Goal: Find specific fact: Find specific fact

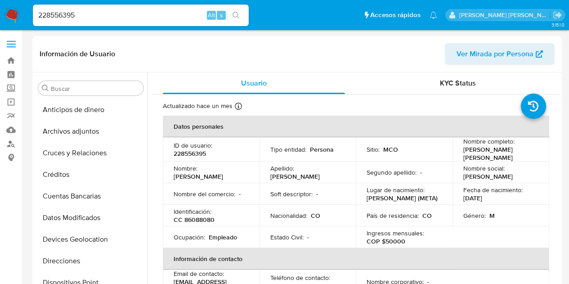
select select "10"
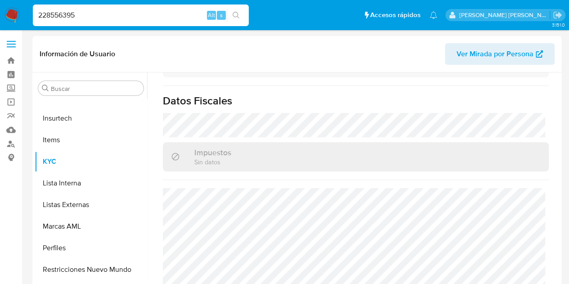
drag, startPoint x: 87, startPoint y: 15, endPoint x: 29, endPoint y: 9, distance: 58.0
click at [29, 9] on ul "Pausado Ver notificaciones 228556395 Alt s Accesos rápidos Presiona las siguien…" at bounding box center [235, 15] width 414 height 23
paste input "1552746788"
type input "1552746788"
drag, startPoint x: 135, startPoint y: 13, endPoint x: 13, endPoint y: 5, distance: 122.3
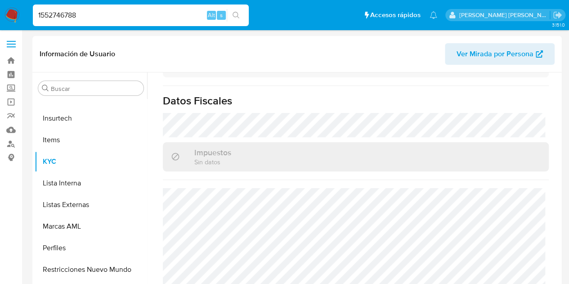
click at [13, 5] on nav "Pausado Ver notificaciones 1552746788 Alt s Accesos rápidos Presiona las siguie…" at bounding box center [284, 15] width 569 height 30
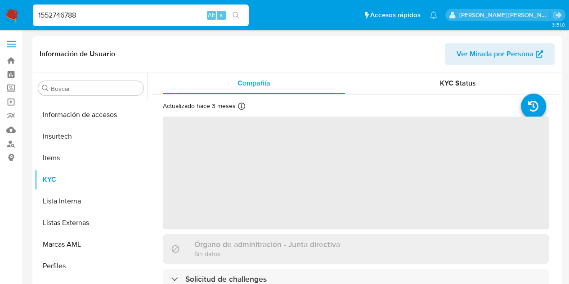
scroll to position [359, 0]
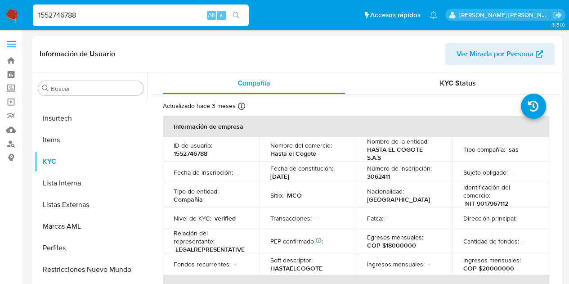
select select "10"
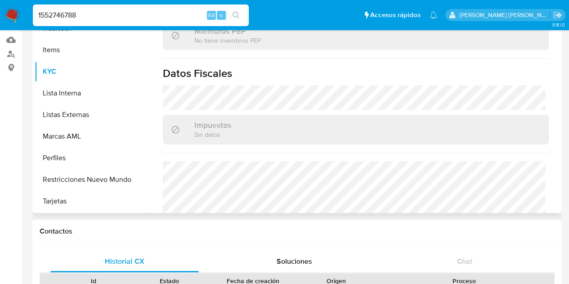
scroll to position [630, 0]
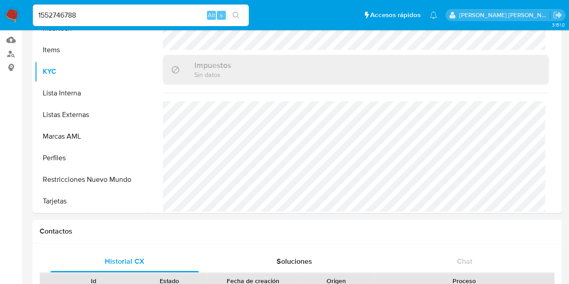
click at [96, 18] on input "1552746788" at bounding box center [141, 15] width 216 height 12
drag, startPoint x: 93, startPoint y: 16, endPoint x: 15, endPoint y: 6, distance: 78.0
click at [15, 6] on nav "Pausado Ver notificaciones 1552746788 Alt s Accesos rápidos Presiona las siguie…" at bounding box center [284, 15] width 569 height 30
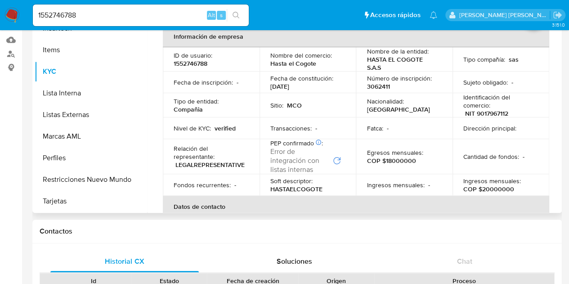
scroll to position [0, 0]
drag, startPoint x: 385, startPoint y: 65, endPoint x: 371, endPoint y: 64, distance: 13.6
click at [371, 64] on p "HASTA EL COGOTE S.A.S" at bounding box center [403, 63] width 72 height 16
click at [204, 63] on p "1552746788" at bounding box center [191, 63] width 34 height 8
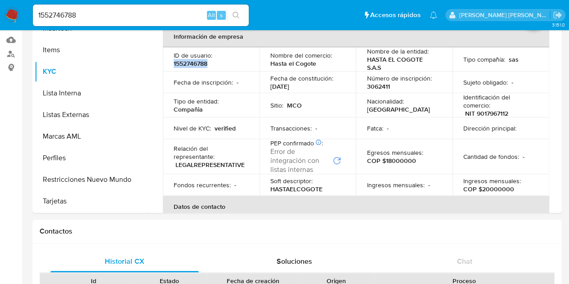
copy p "1552746788"
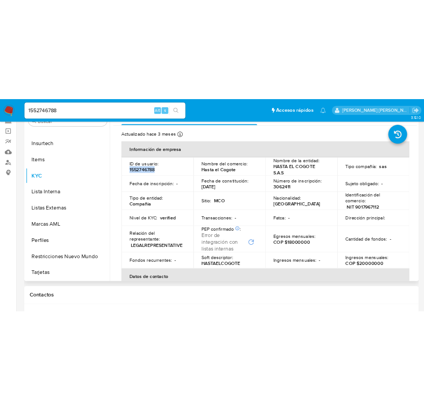
scroll to position [45, 0]
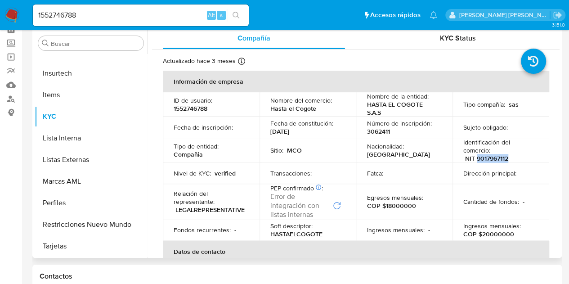
drag, startPoint x: 508, startPoint y: 157, endPoint x: 474, endPoint y: 158, distance: 33.8
click at [474, 158] on div "Identificación del comercio : NIT 9017967112" at bounding box center [501, 150] width 75 height 24
copy p "9017967112"
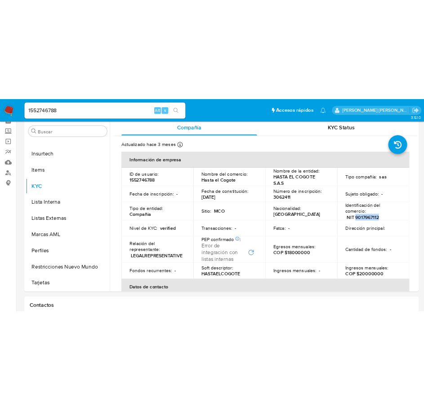
scroll to position [359, 0]
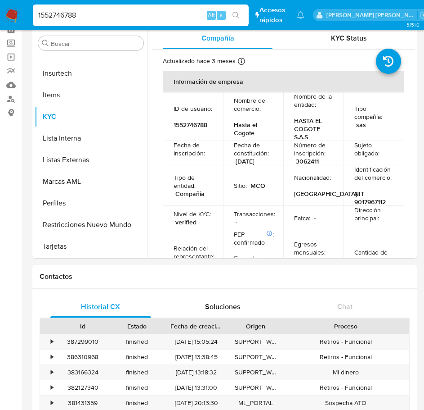
drag, startPoint x: 64, startPoint y: 4, endPoint x: -5, endPoint y: -5, distance: 69.4
click at [80, 16] on input "1552746788" at bounding box center [141, 15] width 216 height 12
drag, startPoint x: 80, startPoint y: 15, endPoint x: 9, endPoint y: 5, distance: 72.2
click at [9, 5] on nav "Pausado Ver notificaciones 1552746788 Alt s Accesos rápidos Presiona las siguie…" at bounding box center [212, 15] width 424 height 30
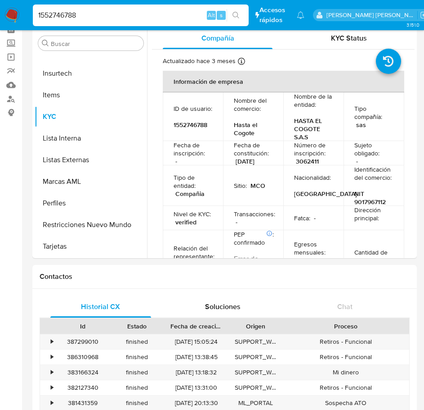
paste input "20438659"
type input "2043865988"
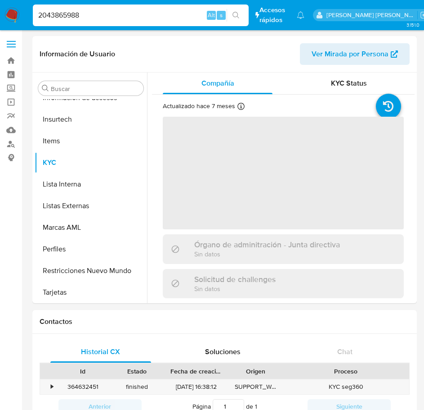
scroll to position [359, 0]
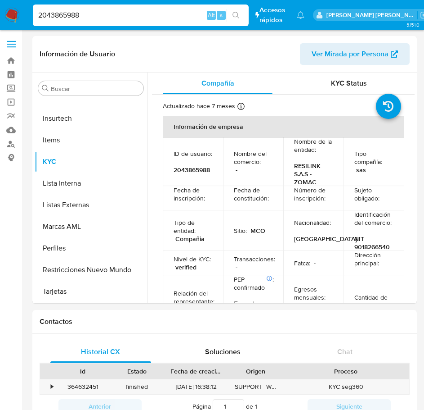
select select "10"
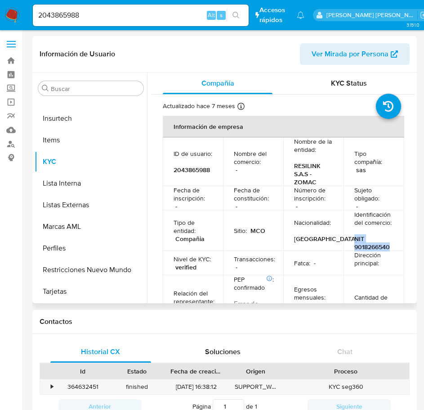
drag, startPoint x: 389, startPoint y: 246, endPoint x: 352, endPoint y: 245, distance: 37.4
click at [355, 245] on div "Identificación del comercio : NIT 9018266540" at bounding box center [374, 230] width 39 height 41
copy p "NIT 9018266540"
click at [391, 247] on td "Identificación del comercio : NIT 9018266540" at bounding box center [374, 230] width 60 height 41
drag, startPoint x: 384, startPoint y: 246, endPoint x: 350, endPoint y: 247, distance: 34.2
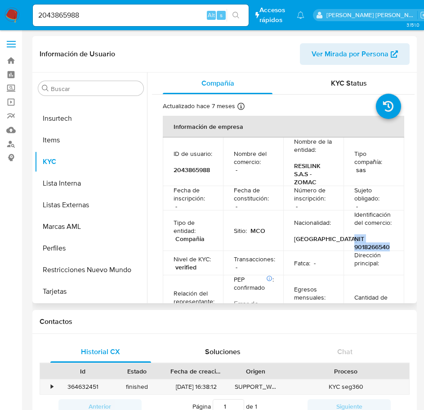
click at [350, 247] on td "Identificación del comercio : NIT 9018266540" at bounding box center [374, 230] width 60 height 41
copy p "NIT 9018266540"
drag, startPoint x: -33, startPoint y: 28, endPoint x: -39, endPoint y: 26, distance: 6.7
paste input "272070499"
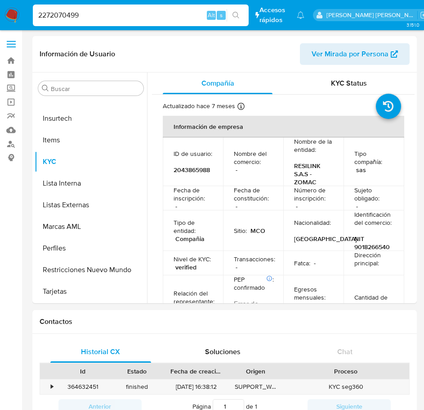
type input "2272070499"
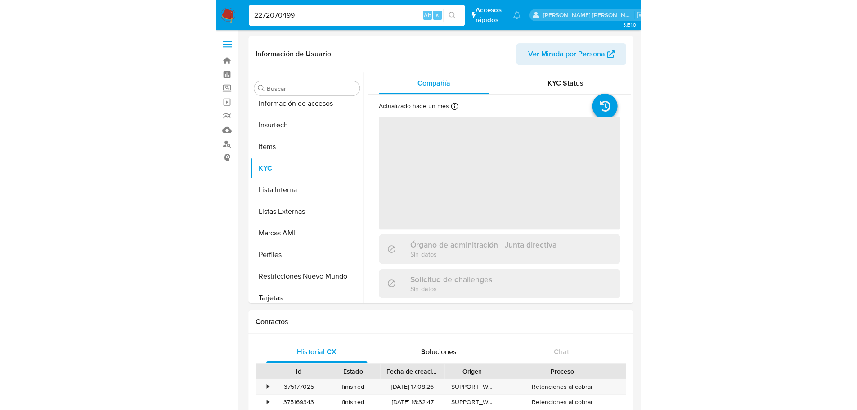
scroll to position [359, 0]
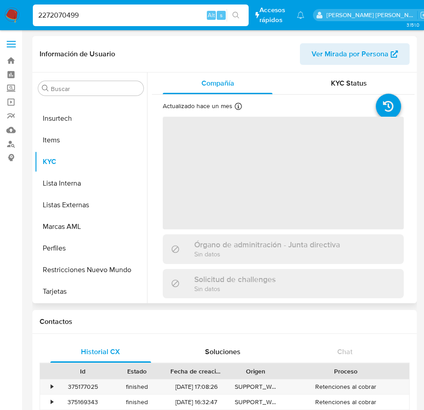
select select "10"
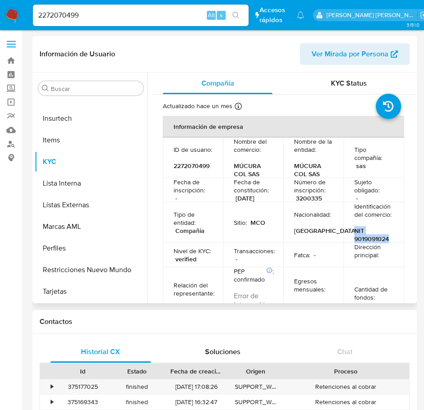
drag, startPoint x: 389, startPoint y: 238, endPoint x: 351, endPoint y: 239, distance: 38.3
click at [351, 239] on td "Identificación del comercio : NIT 9019091024" at bounding box center [374, 222] width 60 height 41
click at [392, 244] on td "Dirección principal :" at bounding box center [374, 255] width 60 height 24
drag, startPoint x: 376, startPoint y: 238, endPoint x: 350, endPoint y: 238, distance: 25.7
click at [351, 238] on td "Identificación del comercio : NIT 9019091024" at bounding box center [374, 222] width 60 height 41
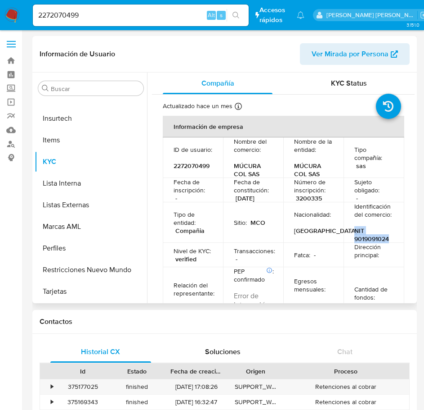
copy p "NIT 9019091024"
